Goal: Information Seeking & Learning: Learn about a topic

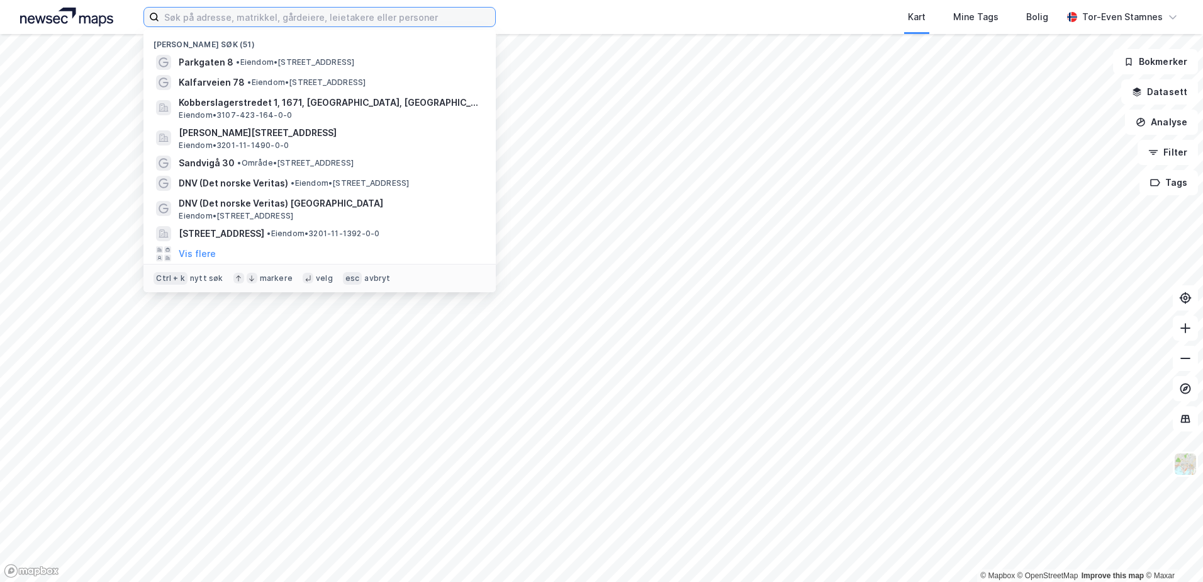
click at [318, 21] on input at bounding box center [327, 17] width 336 height 19
click at [273, 183] on span "DNV (Det norske Veritas)" at bounding box center [234, 183] width 110 height 15
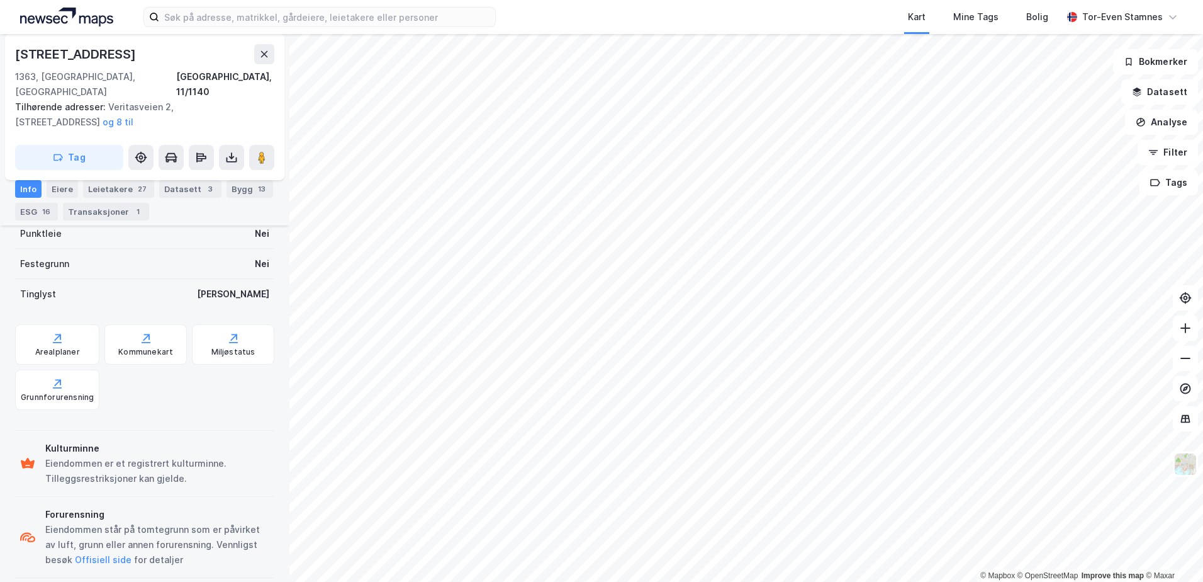
scroll to position [326, 0]
click at [256, 191] on div "13" at bounding box center [262, 189] width 13 height 13
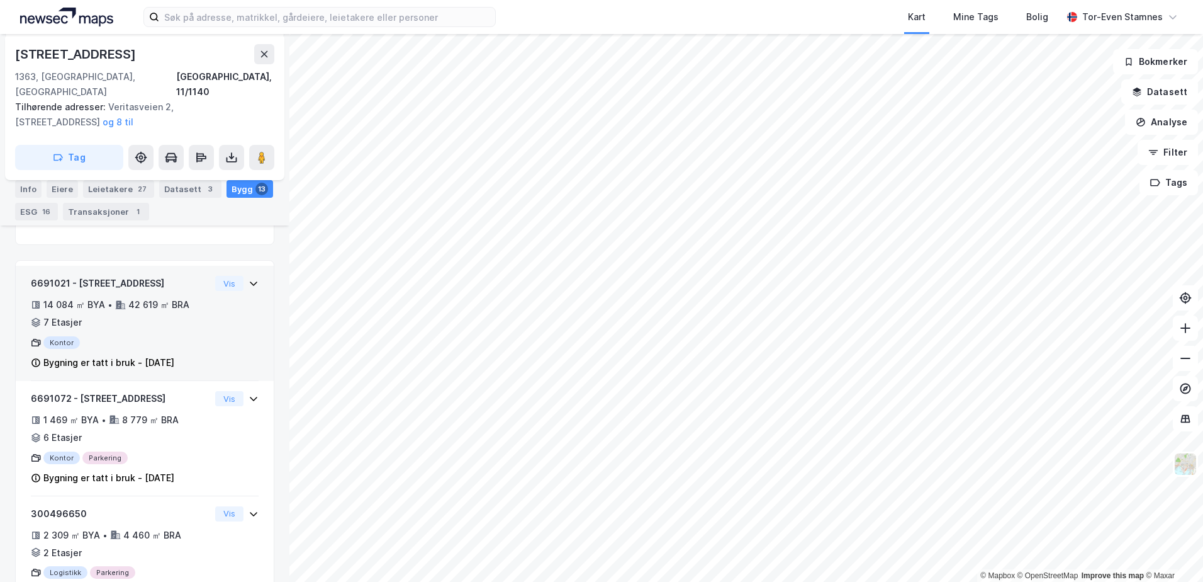
scroll to position [278, 0]
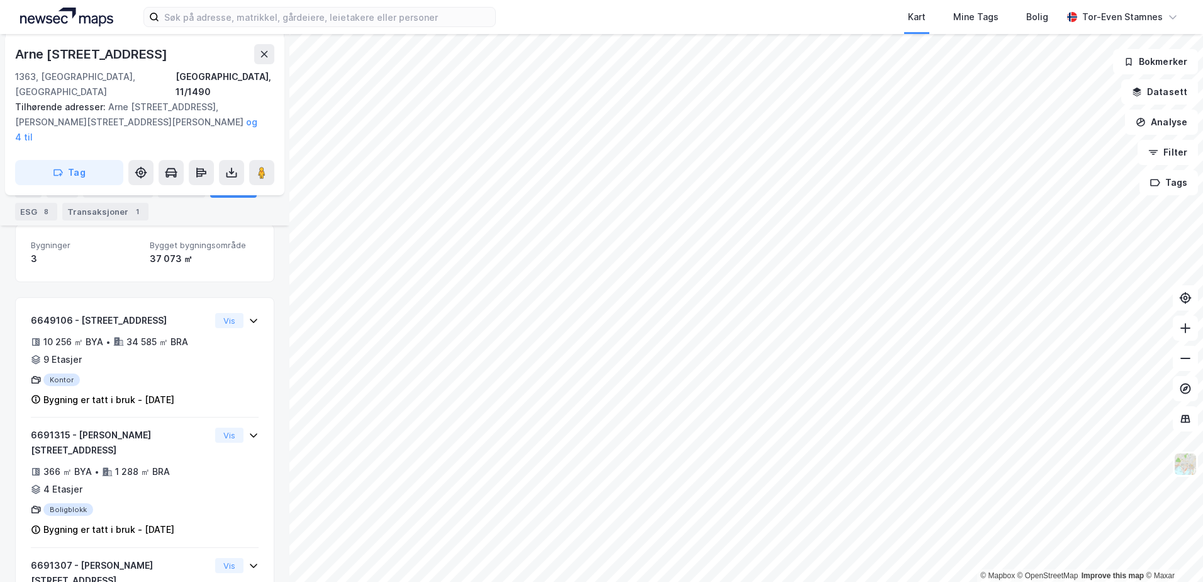
scroll to position [205, 0]
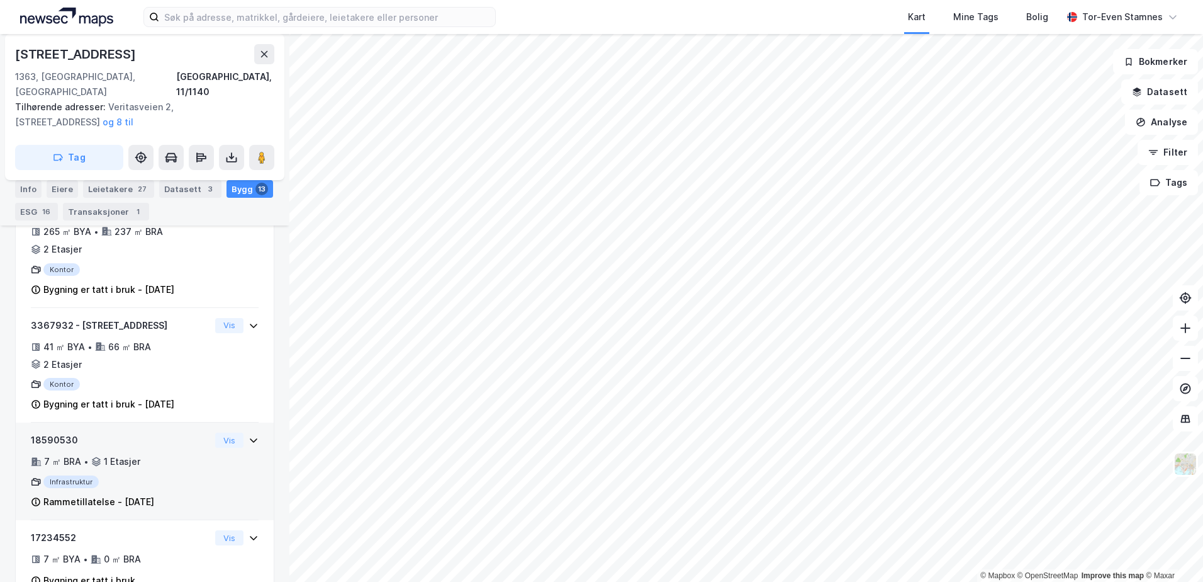
scroll to position [1408, 0]
